Goal: Information Seeking & Learning: Learn about a topic

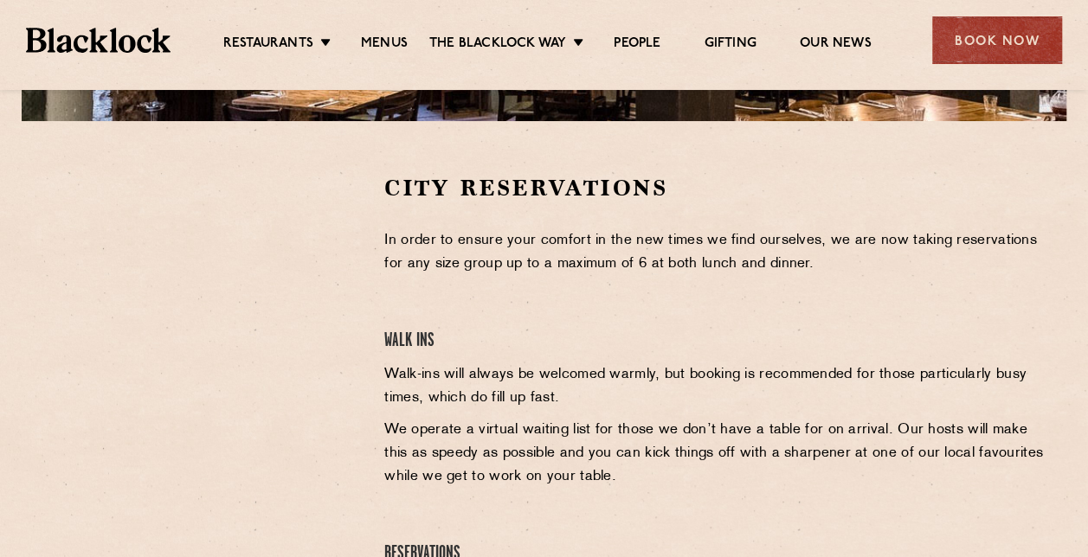
scroll to position [530, 0]
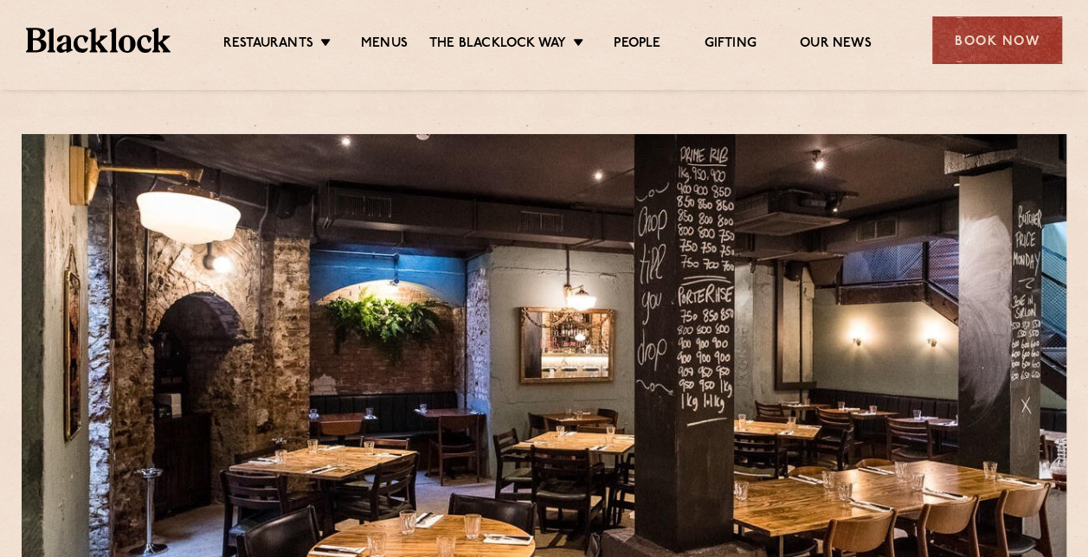
click at [392, 31] on ul "Restaurants Soho City Shoreditch Covent Garden Canary Wharf Manchester Birmingh…" at bounding box center [546, 41] width 753 height 28
click at [392, 35] on link "Menus" at bounding box center [384, 44] width 47 height 19
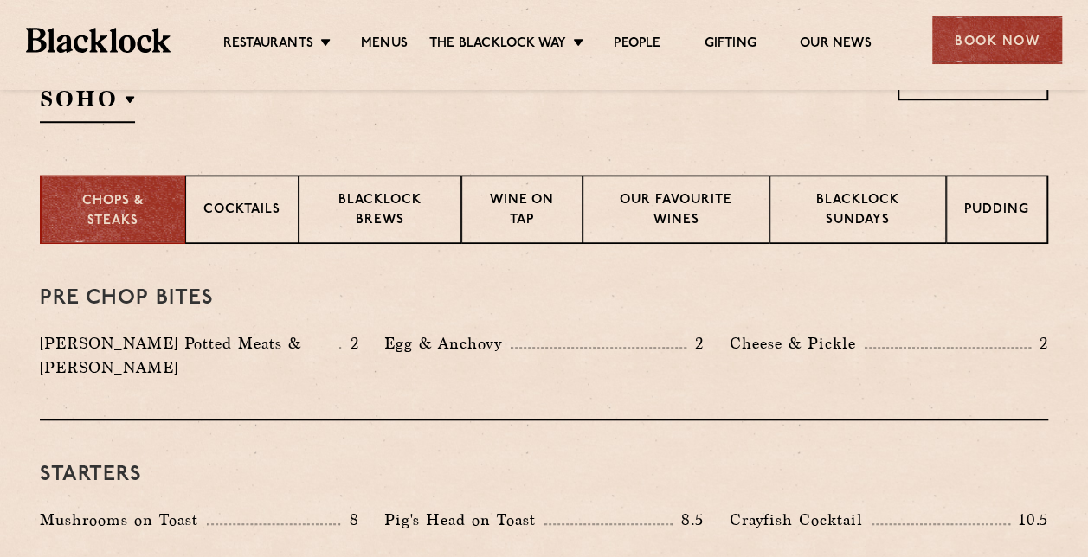
scroll to position [656, 0]
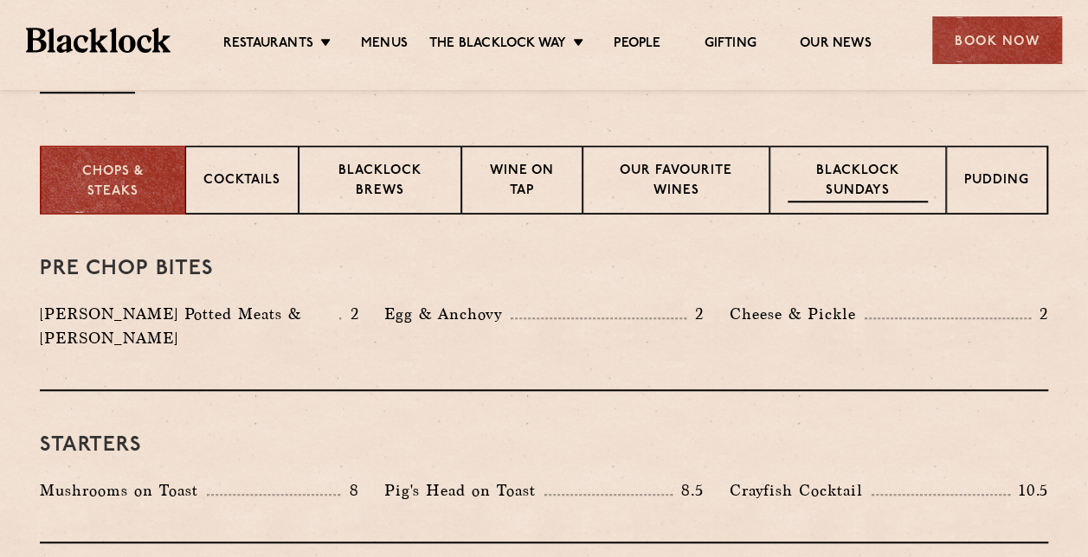
click at [838, 178] on p "Blacklock Sundays" at bounding box center [857, 182] width 140 height 41
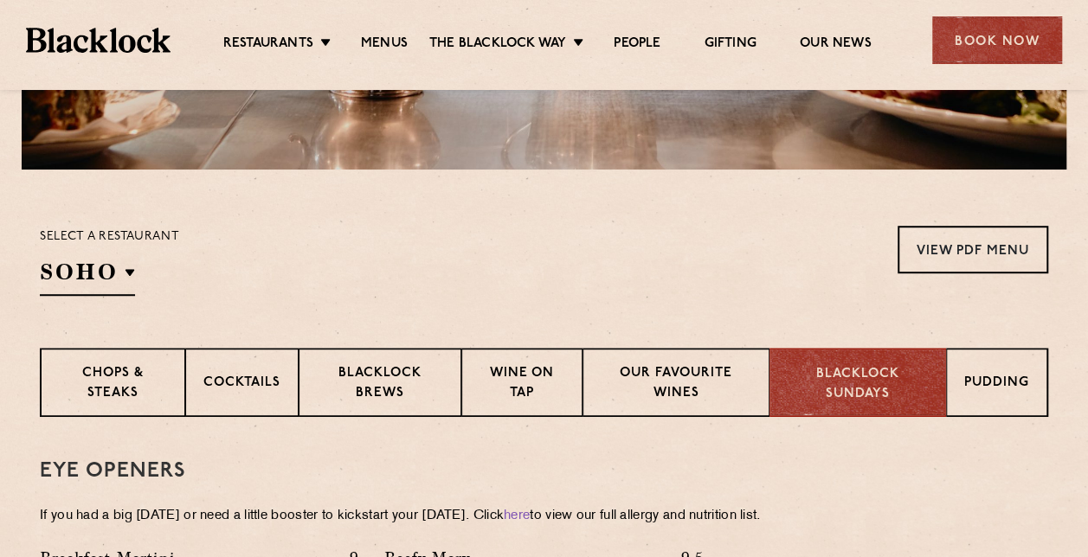
scroll to position [420, 0]
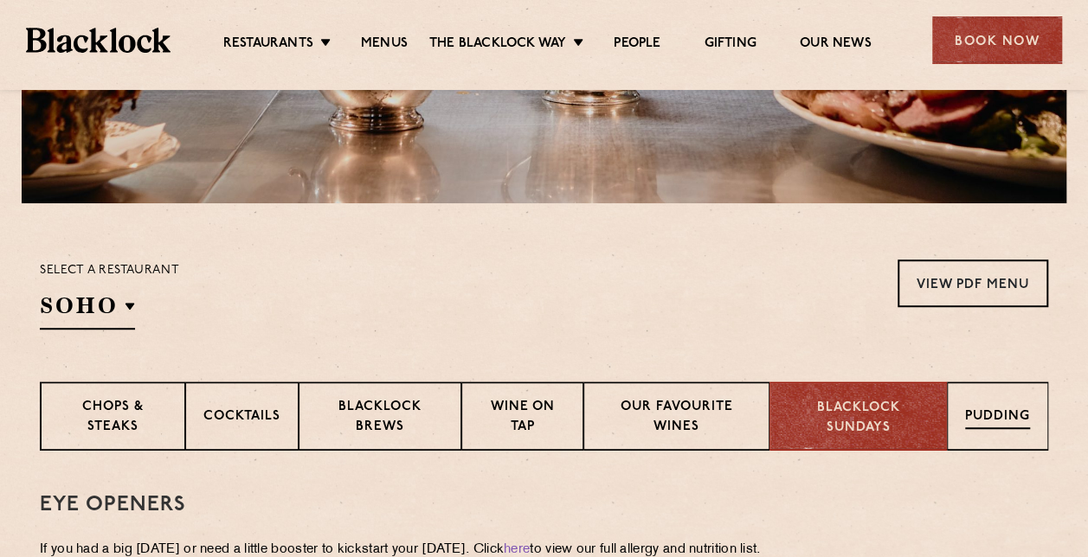
click at [956, 408] on div "Pudding" at bounding box center [997, 416] width 101 height 69
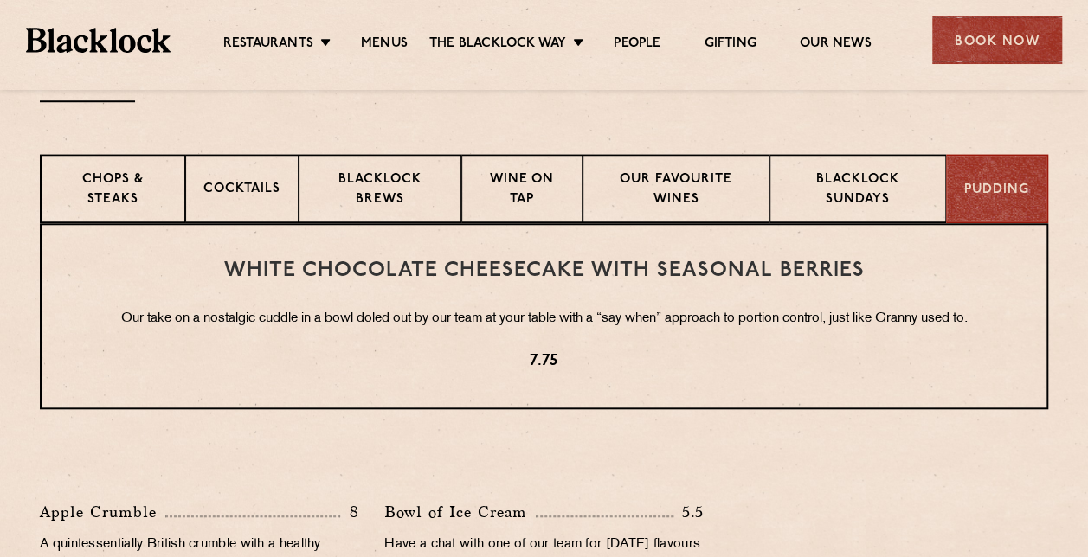
scroll to position [634, 0]
